Goal: Task Accomplishment & Management: Manage account settings

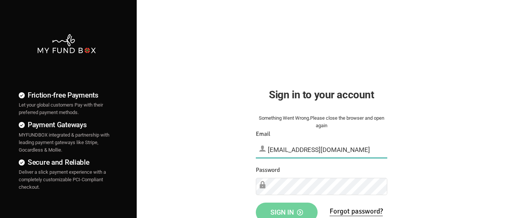
type input "[EMAIL_ADDRESS][DOMAIN_NAME]"
click at [287, 210] on span "Sign in" at bounding box center [287, 212] width 33 height 8
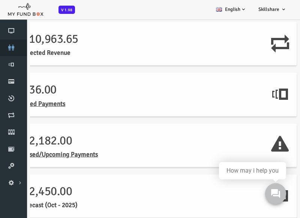
click at [10, 52] on link "customers" at bounding box center [11, 47] width 22 height 16
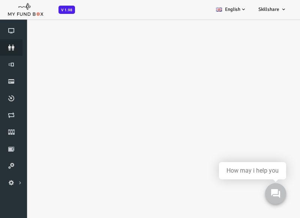
select select "100"
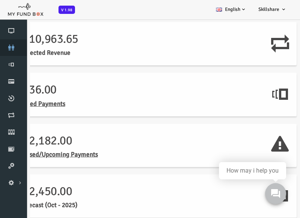
click at [10, 48] on icon at bounding box center [11, 48] width 22 height 6
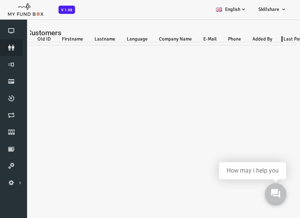
select select "100"
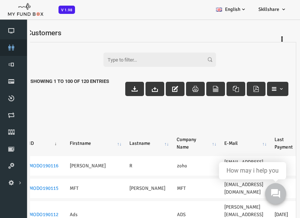
click at [14, 48] on icon at bounding box center [11, 48] width 22 height 6
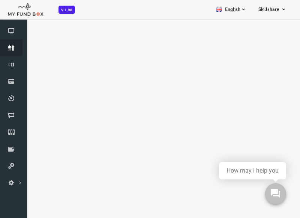
select select "100"
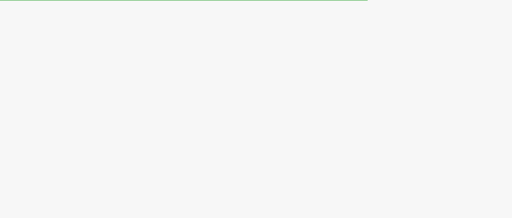
select select "100"
